Goal: Task Accomplishment & Management: Manage account settings

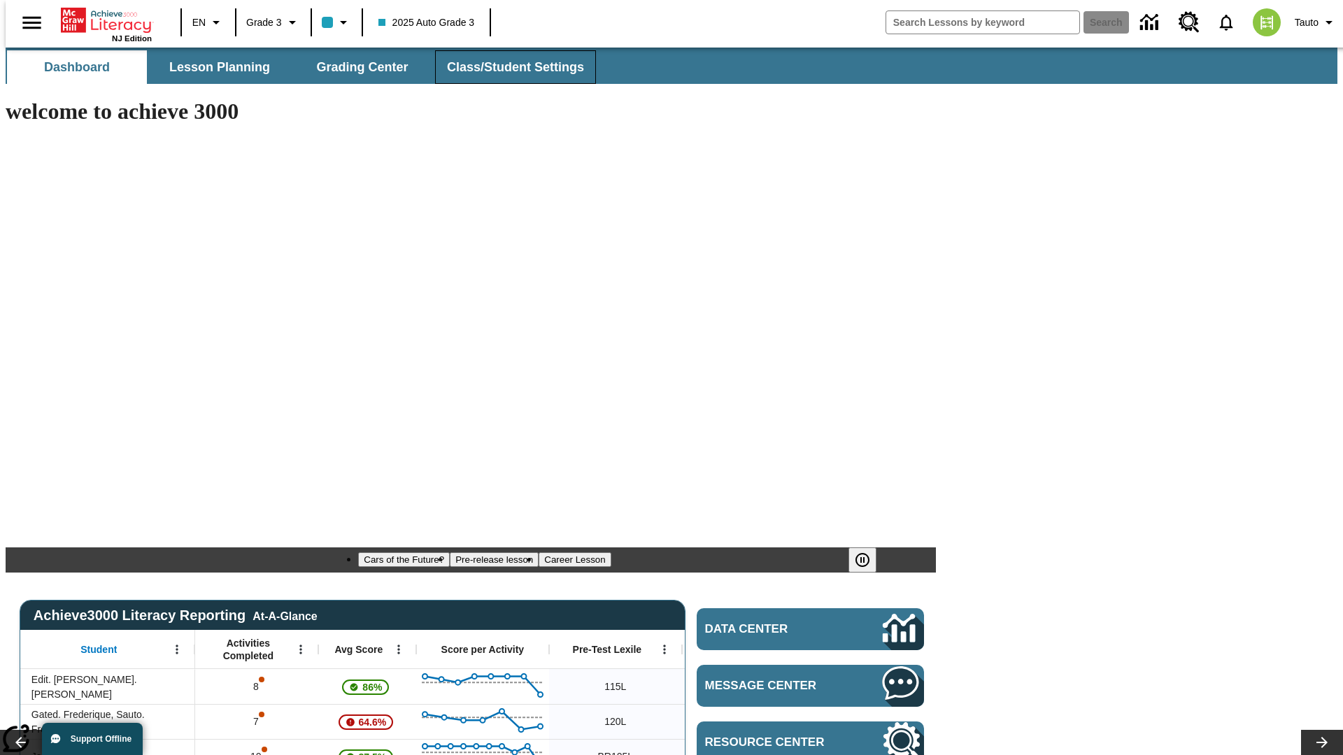
click at [508, 67] on span "Class/Student Settings" at bounding box center [515, 67] width 137 height 16
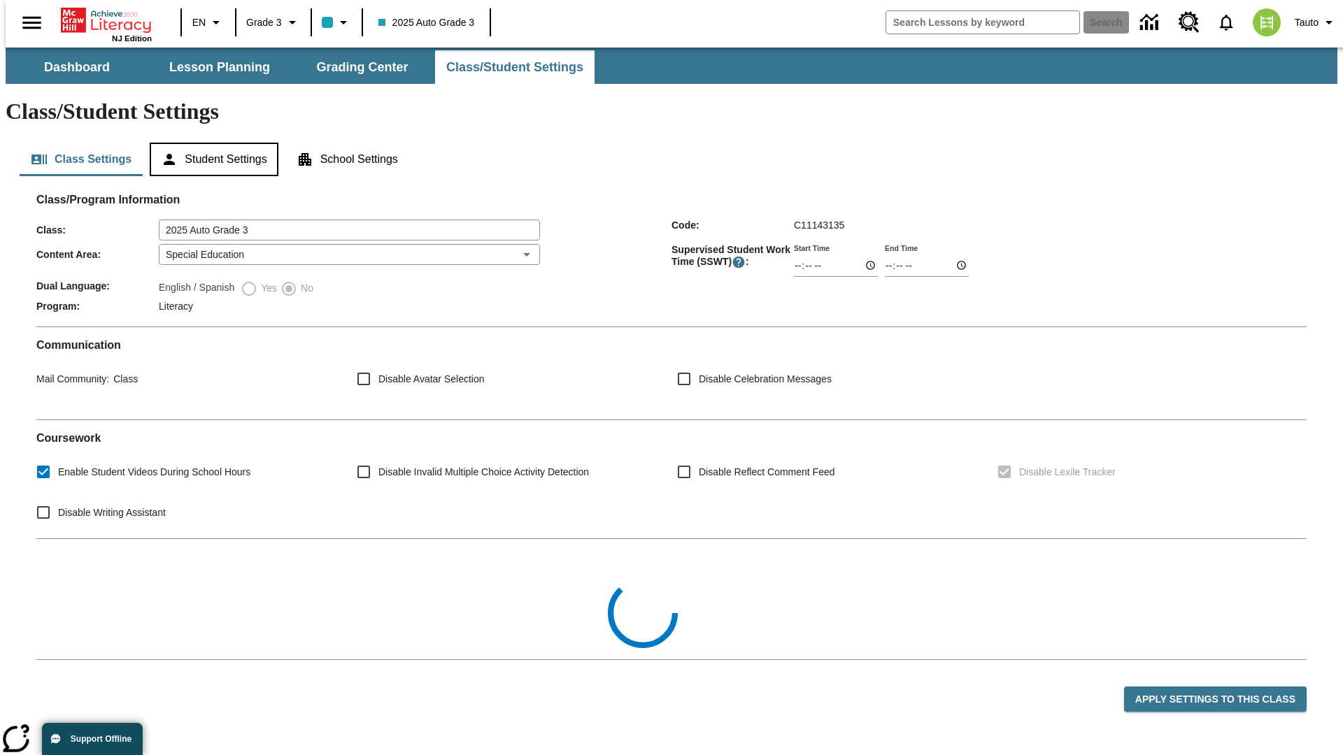
click at [210, 143] on button "Student Settings" at bounding box center [214, 160] width 128 height 34
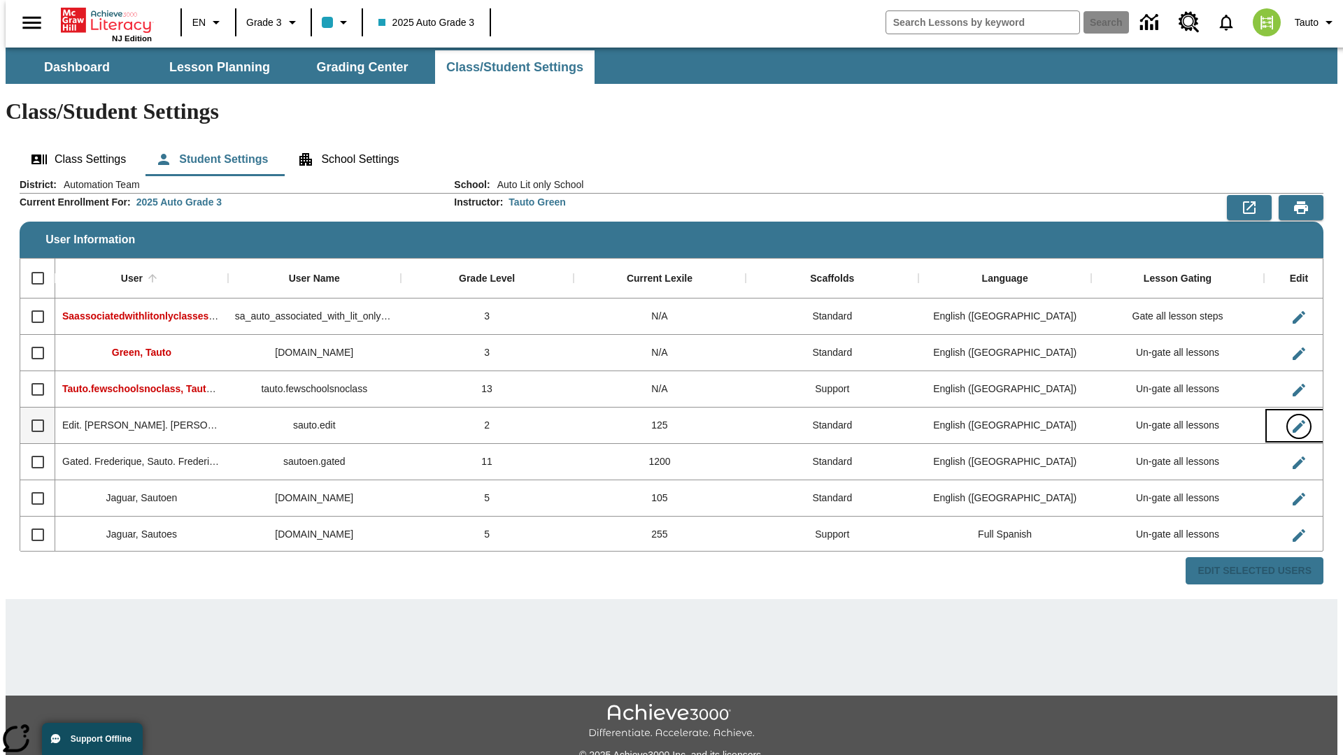
click at [1292, 420] on icon "Edit User" at bounding box center [1298, 426] width 13 height 13
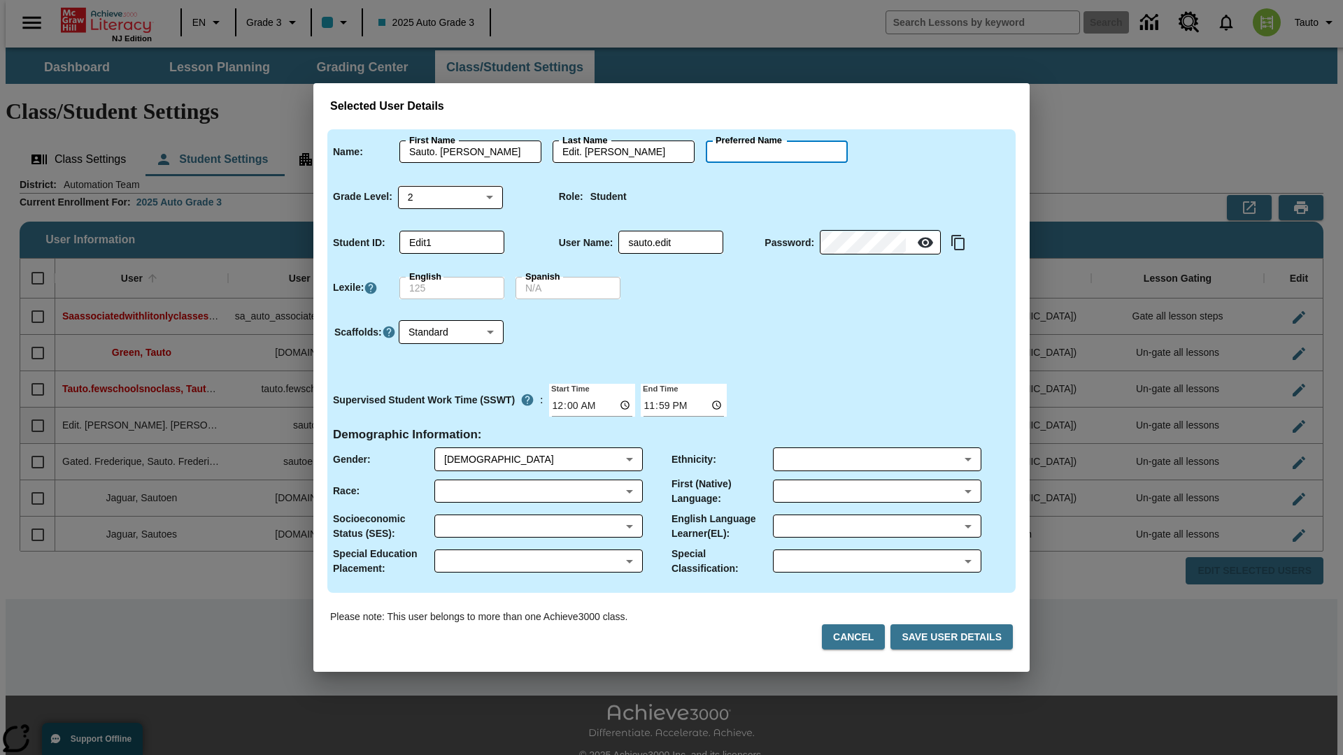
type input "[PERSON_NAME]"
click at [859, 637] on button "Cancel" at bounding box center [853, 637] width 63 height 26
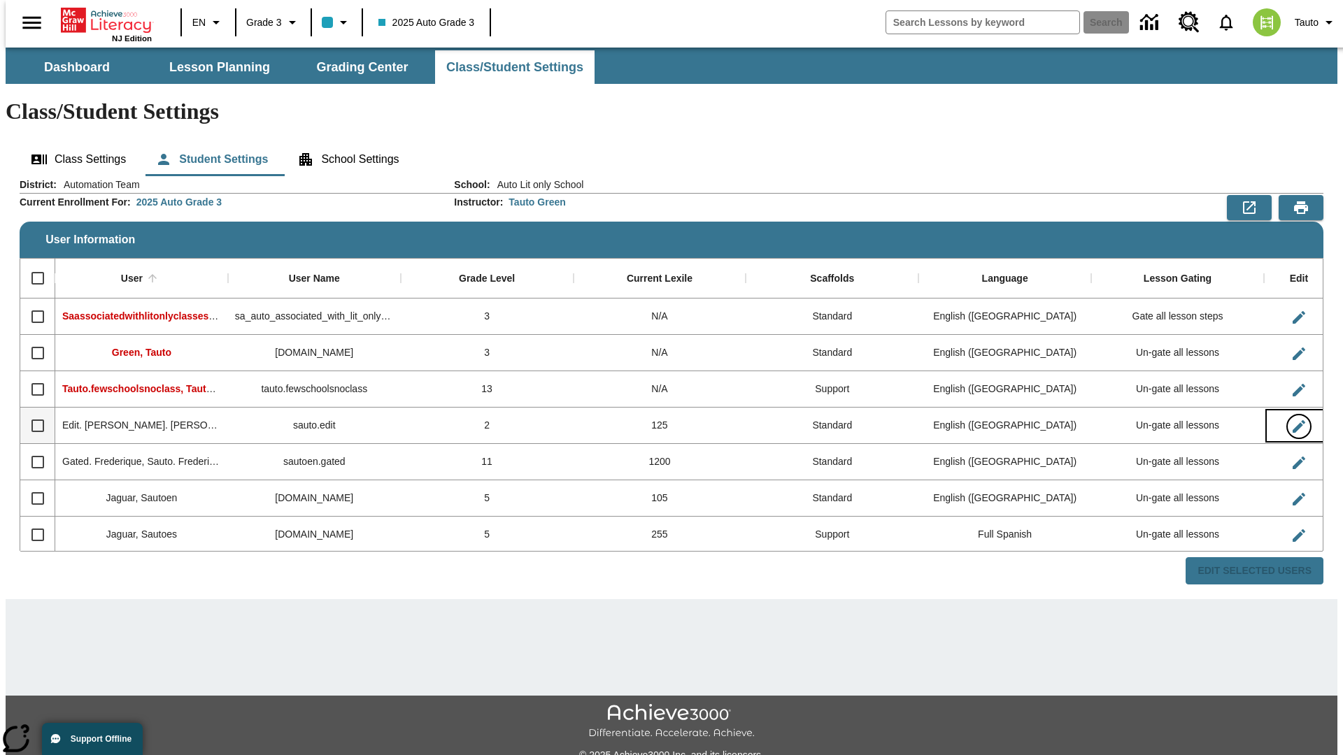
click at [1292, 420] on icon "Edit User" at bounding box center [1298, 426] width 13 height 13
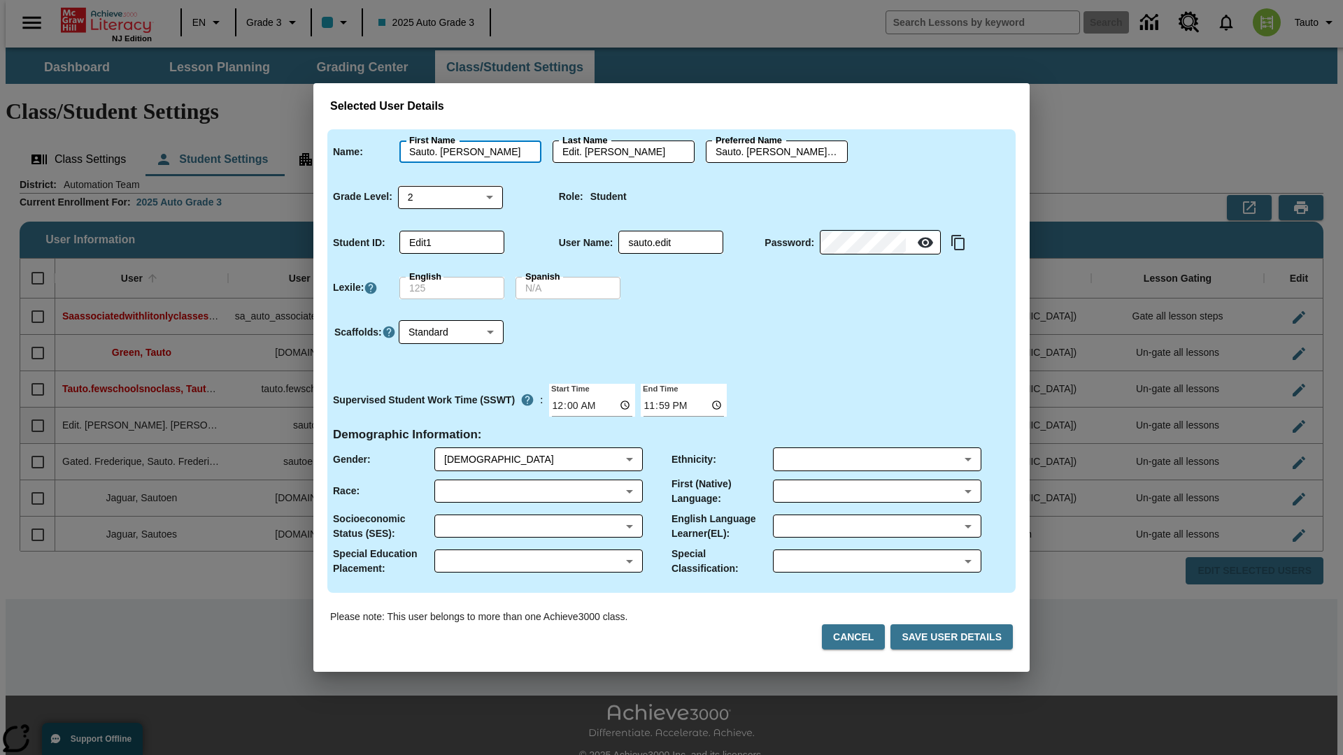
type input "Sauto. [PERSON_NAME]"
type input "Edit. [PERSON_NAME]"
type input "Sauto. [PERSON_NAME].Edit. [PERSON_NAME]"
click at [450, 197] on body "Skip to main content NJ Edition EN Grade 3 2025 Auto Grade 3 Search 0 Tauto Das…" at bounding box center [671, 417] width 1331 height 738
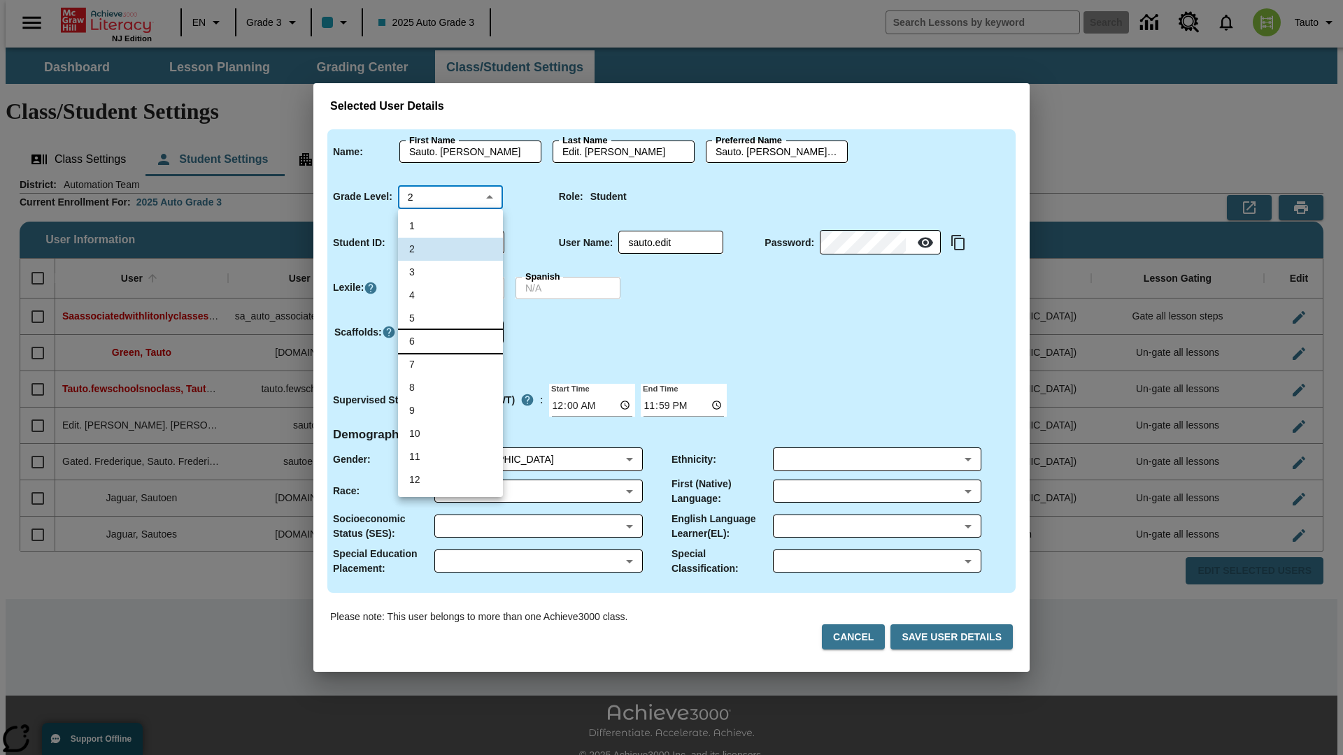
click at [450, 341] on li "6" at bounding box center [450, 341] width 105 height 23
type input "6"
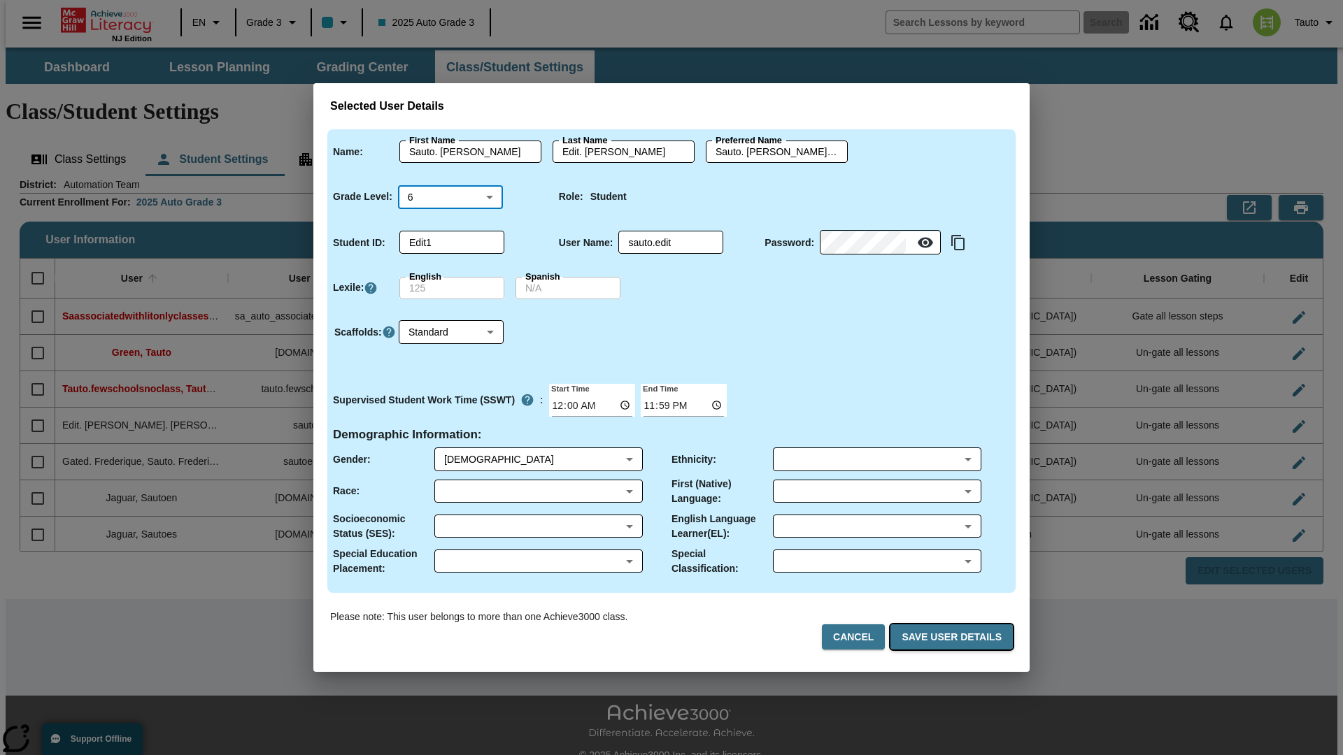
click at [954, 637] on button "Save User Details" at bounding box center [951, 637] width 122 height 26
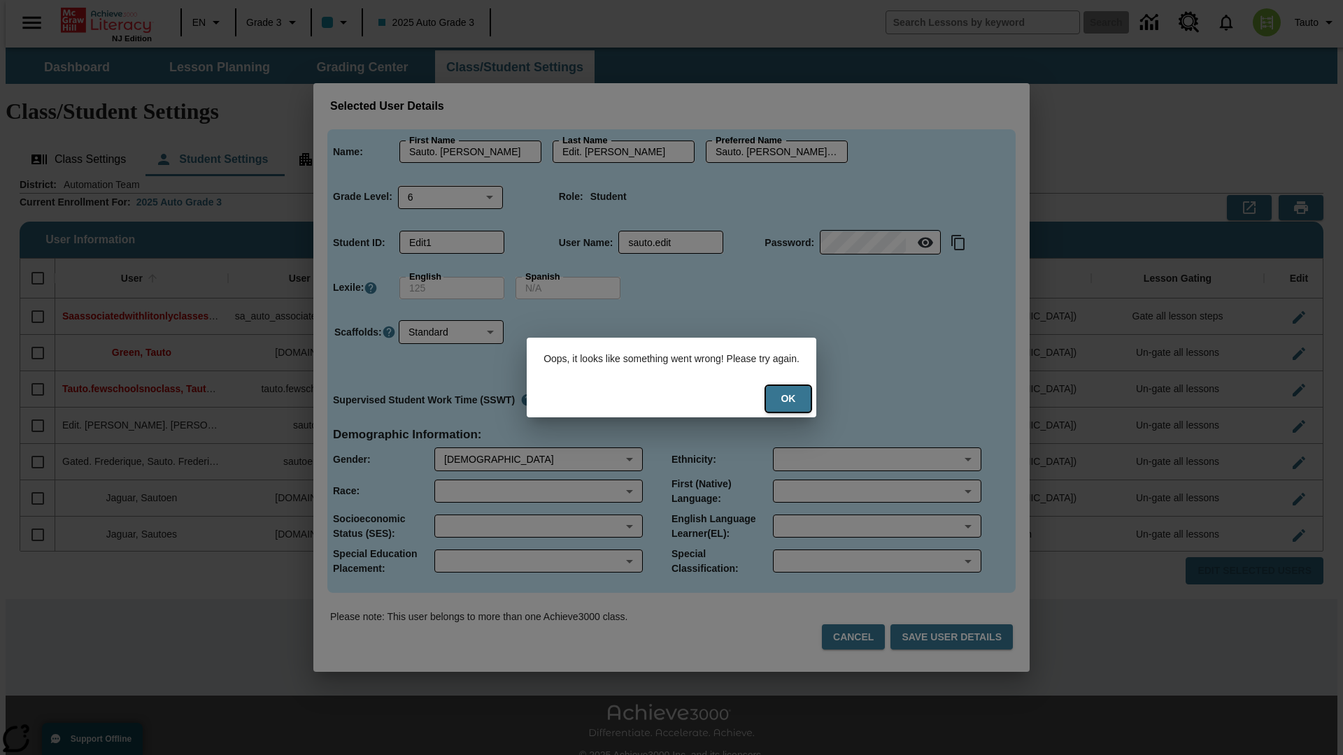
click at [797, 399] on button "Ok" at bounding box center [788, 399] width 45 height 26
